Goal: Ask a question: Ask a question

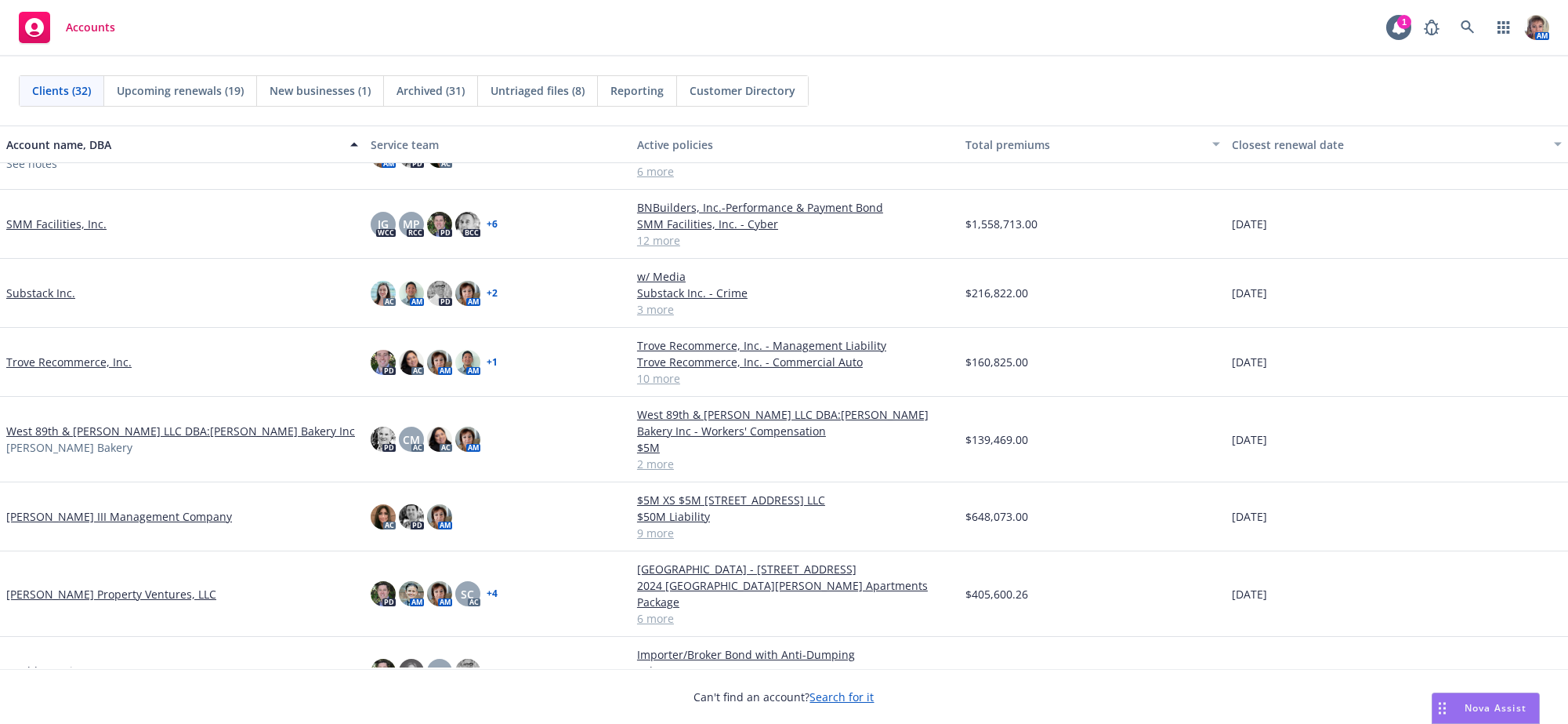
scroll to position [1389, 0]
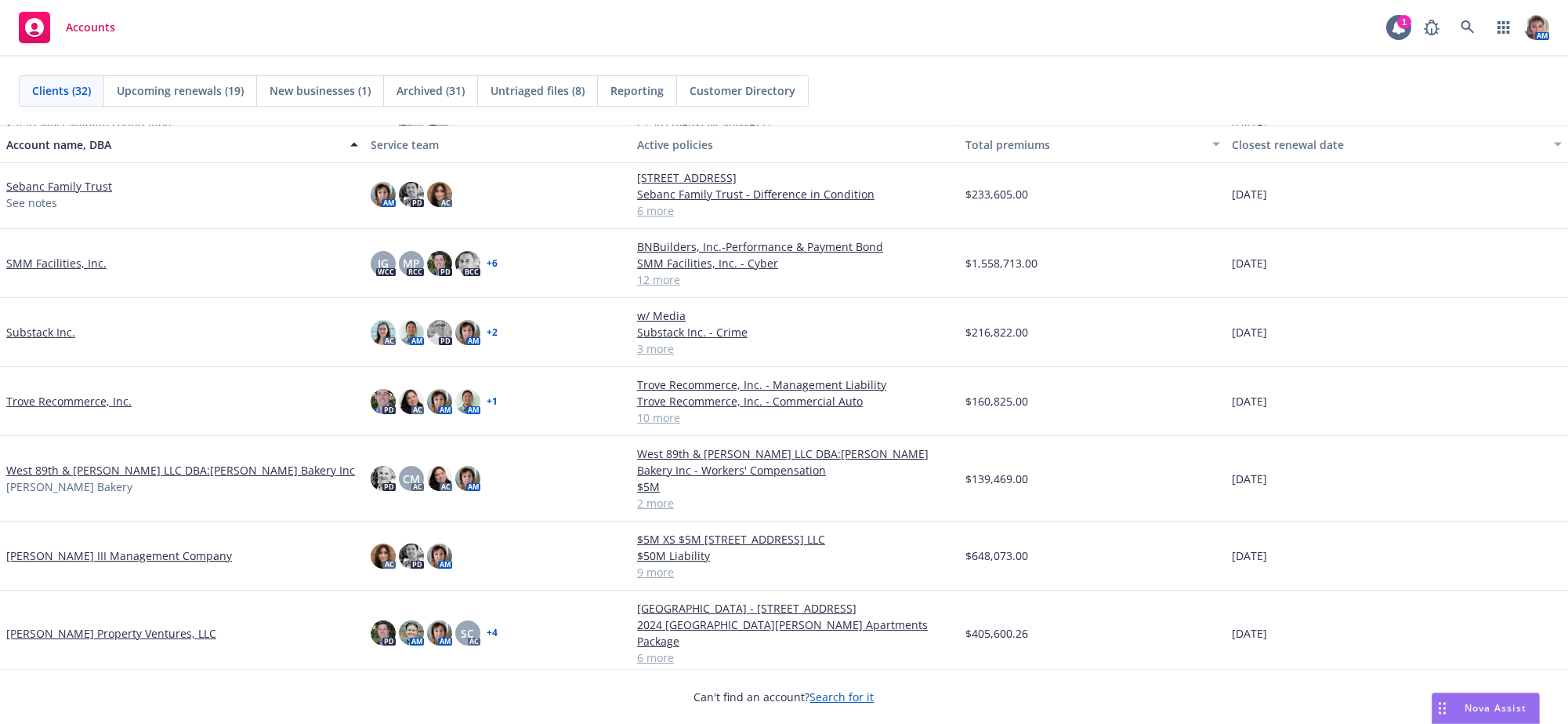
click at [76, 195] on link "Sebanc Family Trust" at bounding box center [60, 186] width 106 height 16
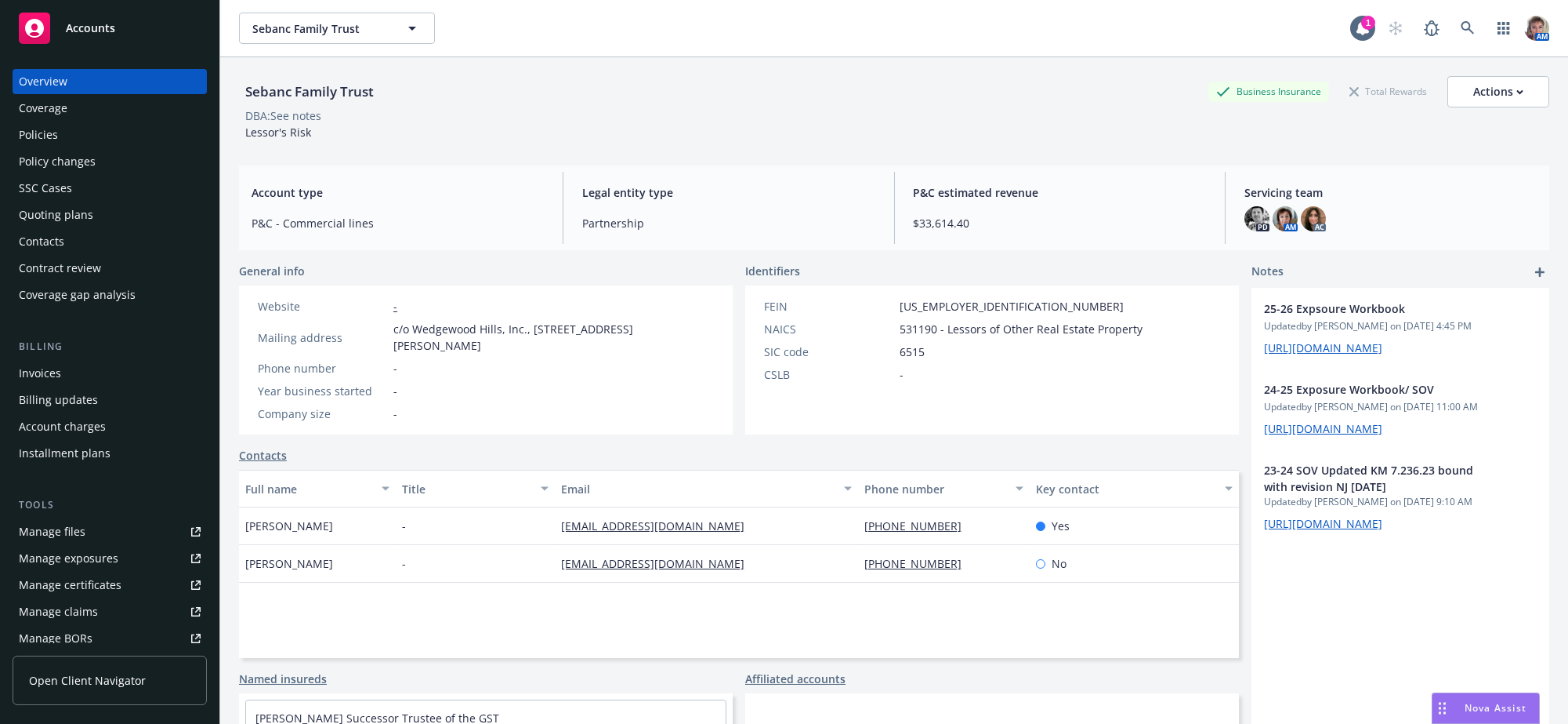
click at [71, 147] on div "Policies" at bounding box center [110, 135] width 182 height 25
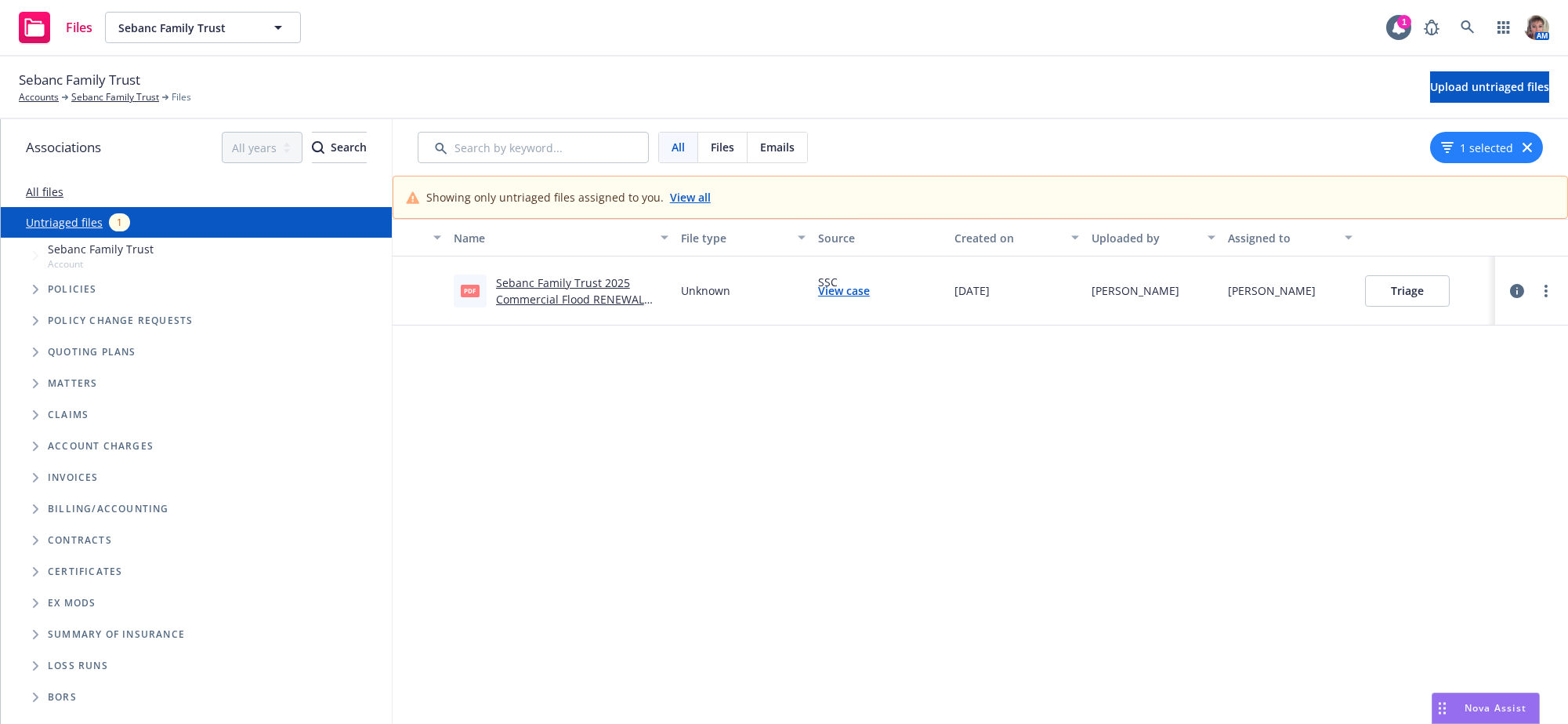
click at [1524, 714] on div "Nova Assist" at bounding box center [1485, 707] width 106 height 29
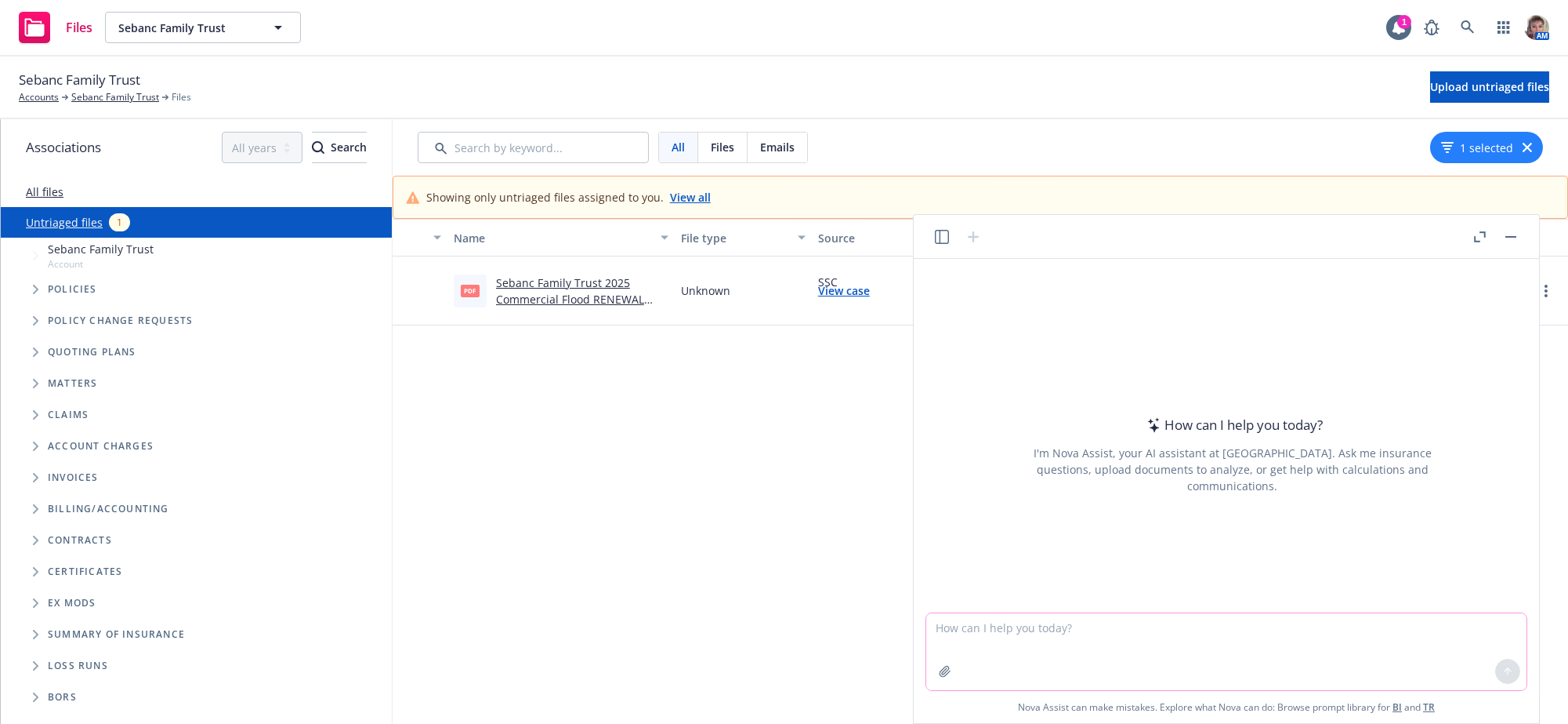
click at [1177, 638] on textarea at bounding box center [1227, 651] width 600 height 77
click at [1224, 633] on textarea "How much is US Dollars is" at bounding box center [1227, 651] width 600 height 77
paste textarea "(£5,000,000"
click at [1063, 629] on textarea "How much is US Dollars is (£5,000,000" at bounding box center [1227, 651] width 600 height 77
click at [1137, 622] on textarea "How much is US Dollars is £5,000,000" at bounding box center [1227, 651] width 600 height 77
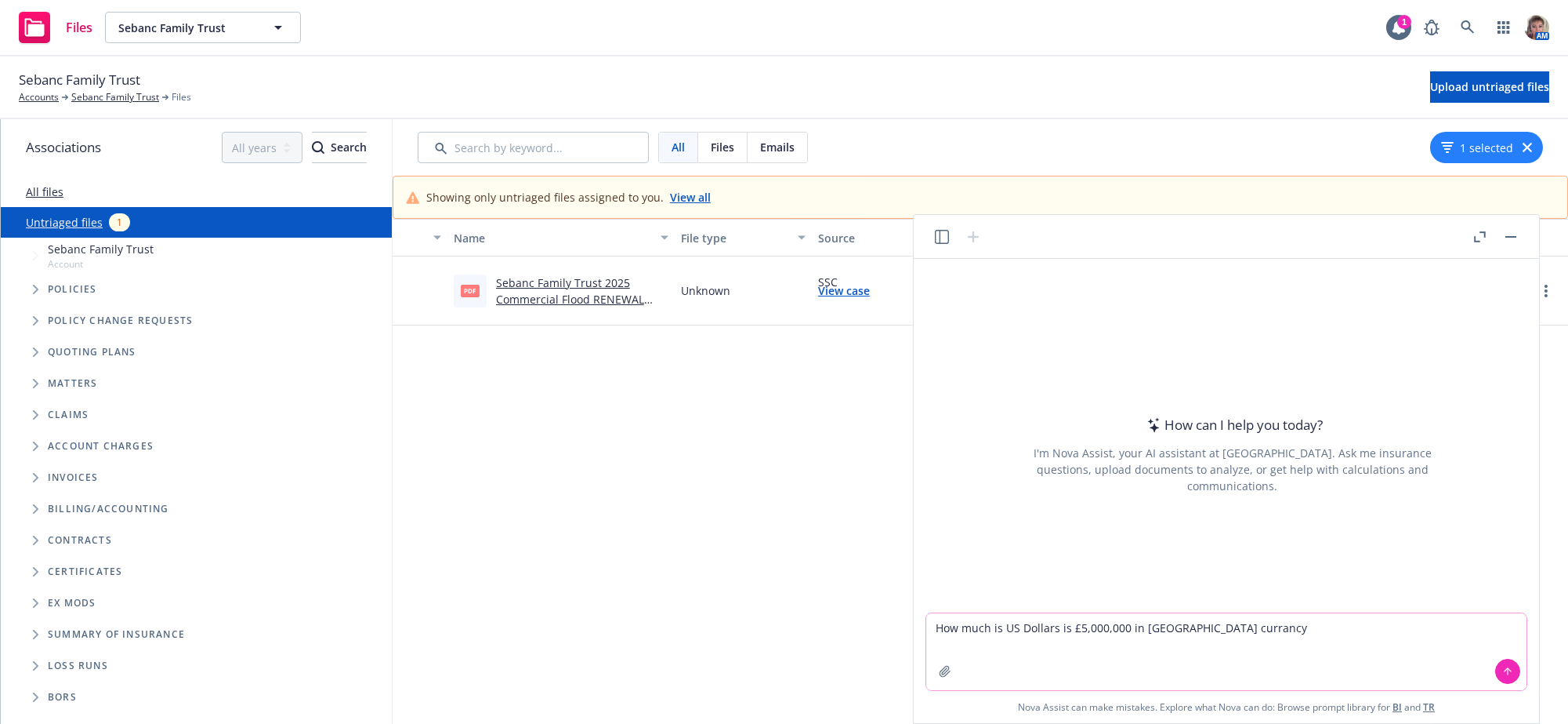
type textarea "How much is US Dollars is £5,000,000 in UK currancy?"
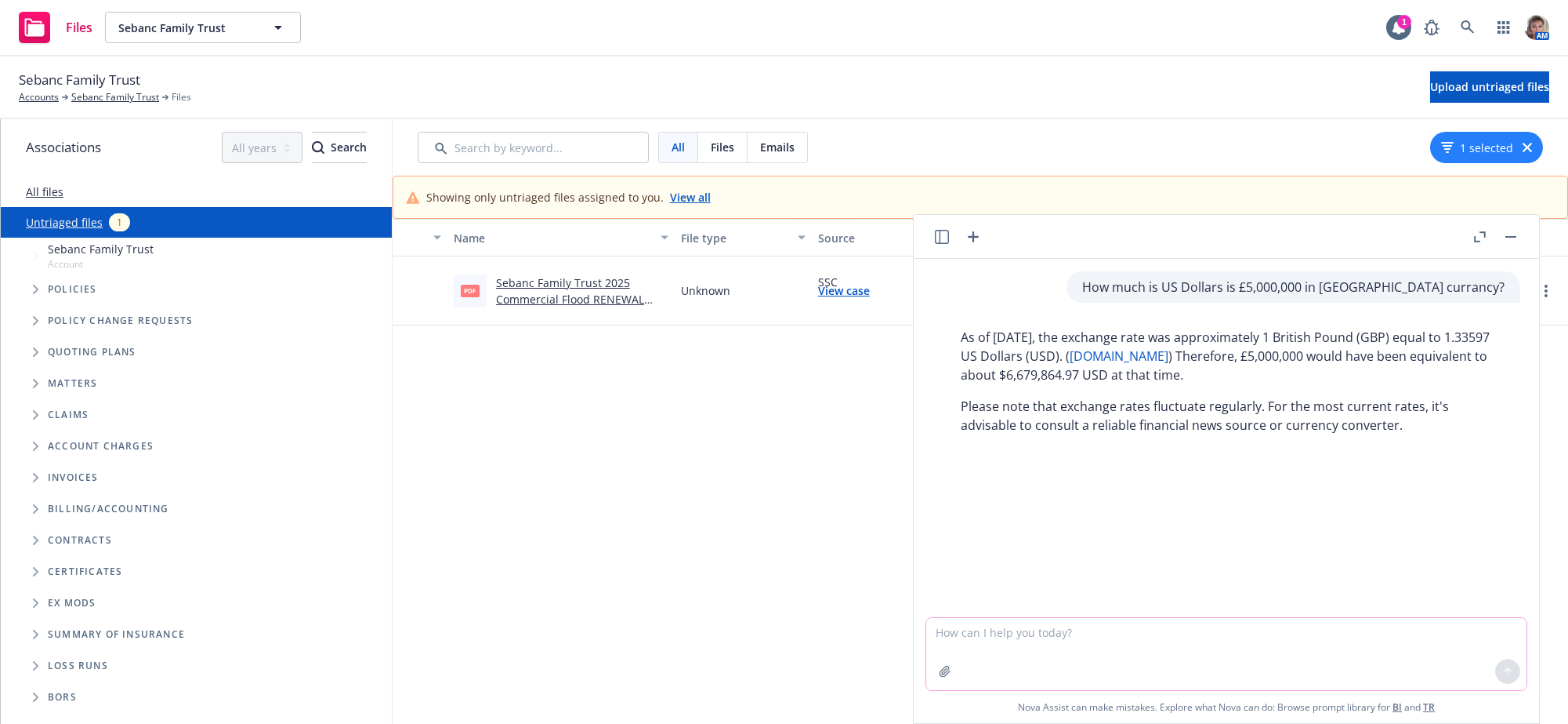
click at [1222, 664] on textarea at bounding box center [1227, 654] width 600 height 72
